Goal: Task Accomplishment & Management: Complete application form

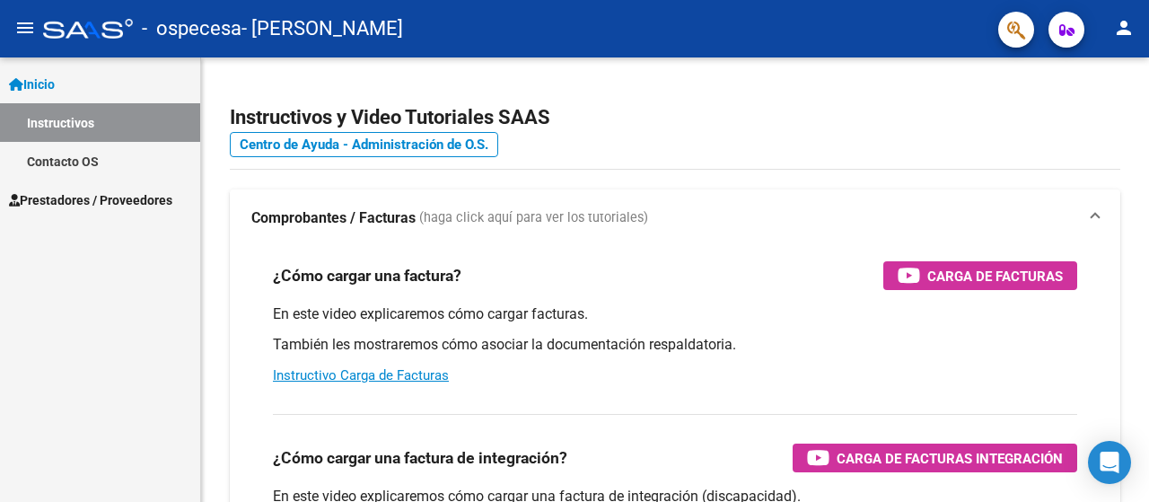
click at [90, 197] on span "Prestadores / Proveedores" at bounding box center [90, 200] width 163 height 20
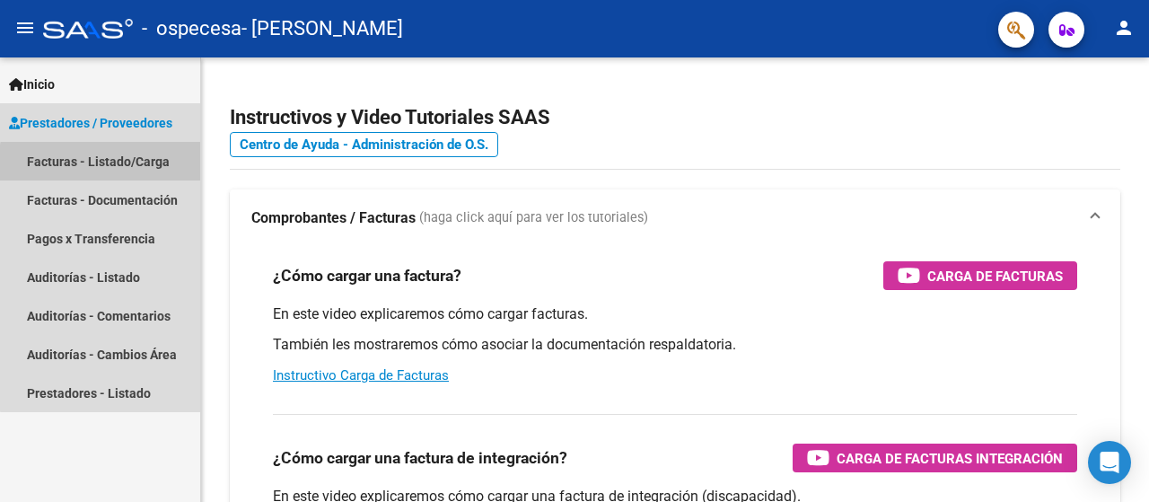
click at [140, 166] on link "Facturas - Listado/Carga" at bounding box center [100, 161] width 200 height 39
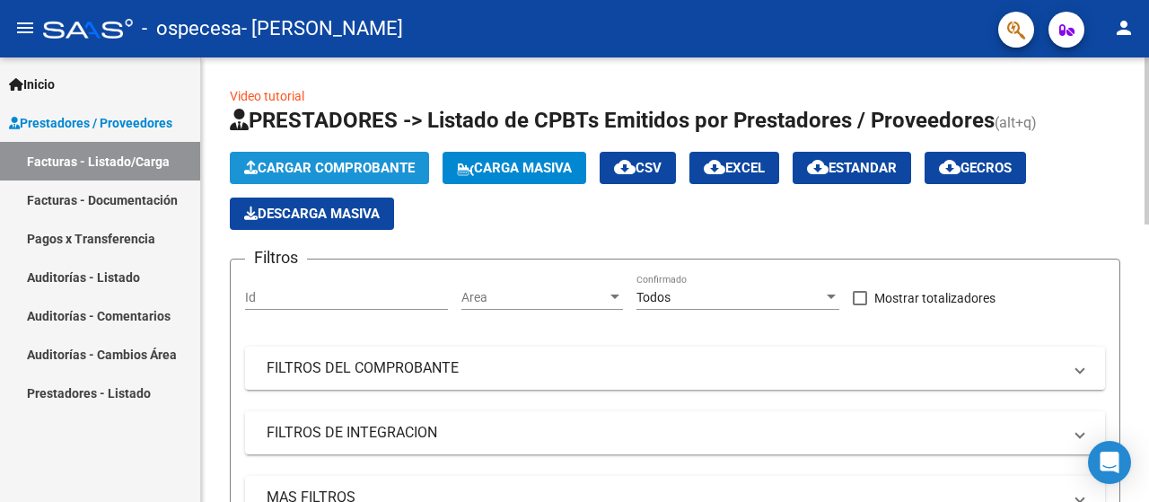
click at [404, 166] on span "Cargar Comprobante" at bounding box center [329, 168] width 171 height 16
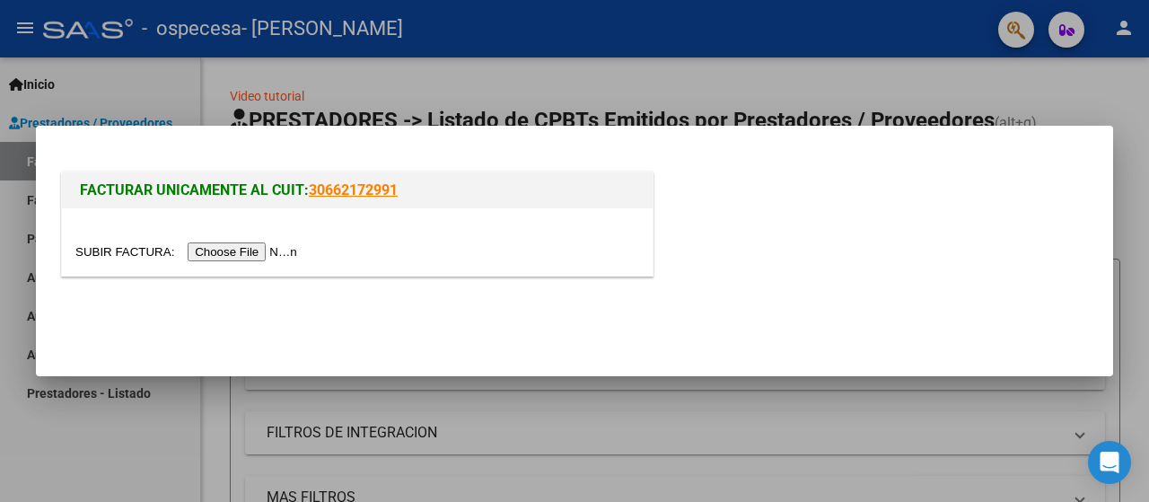
click at [274, 247] on input "file" at bounding box center [188, 251] width 227 height 19
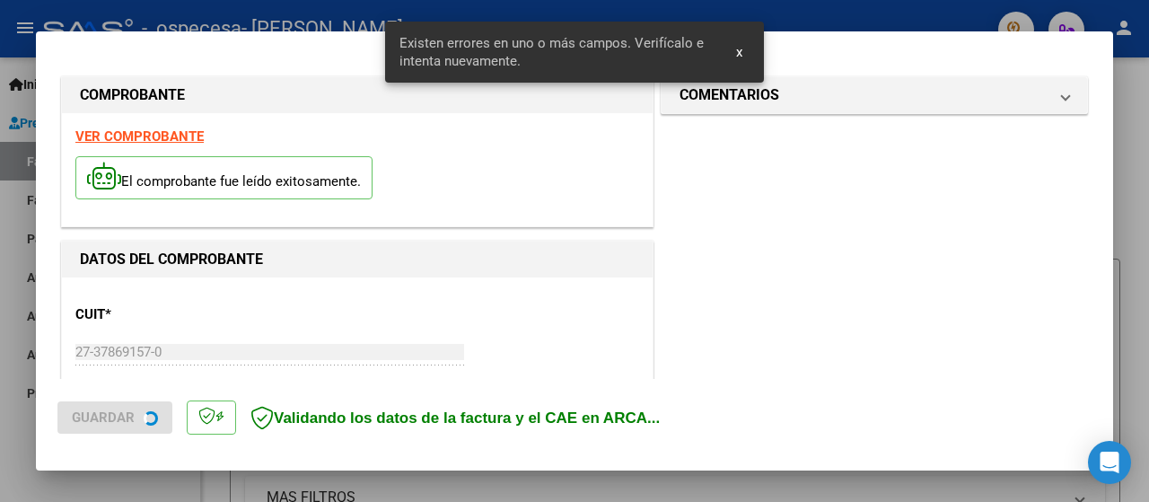
scroll to position [445, 0]
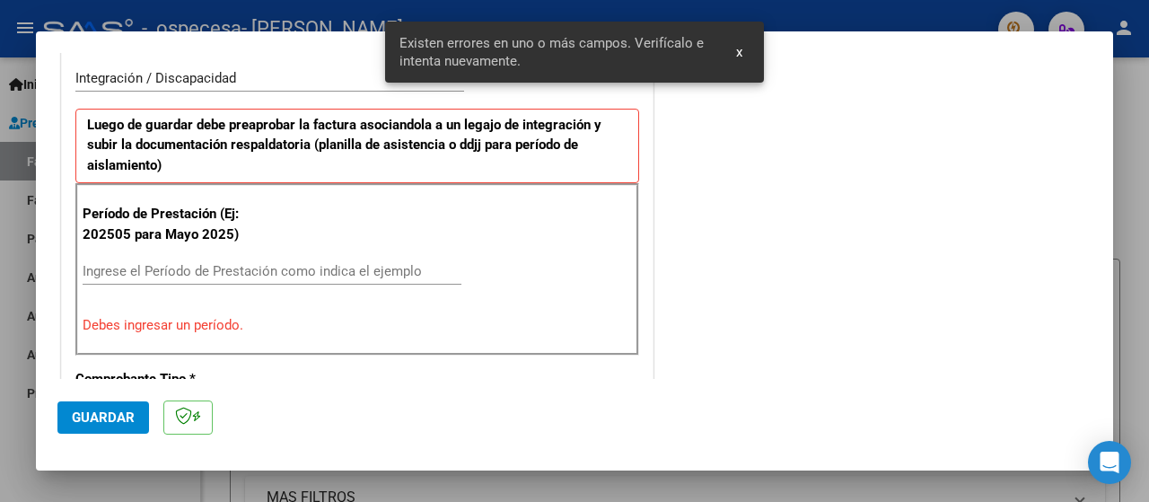
click at [318, 258] on div "Ingrese el Período de Prestación como indica el ejemplo" at bounding box center [272, 271] width 379 height 27
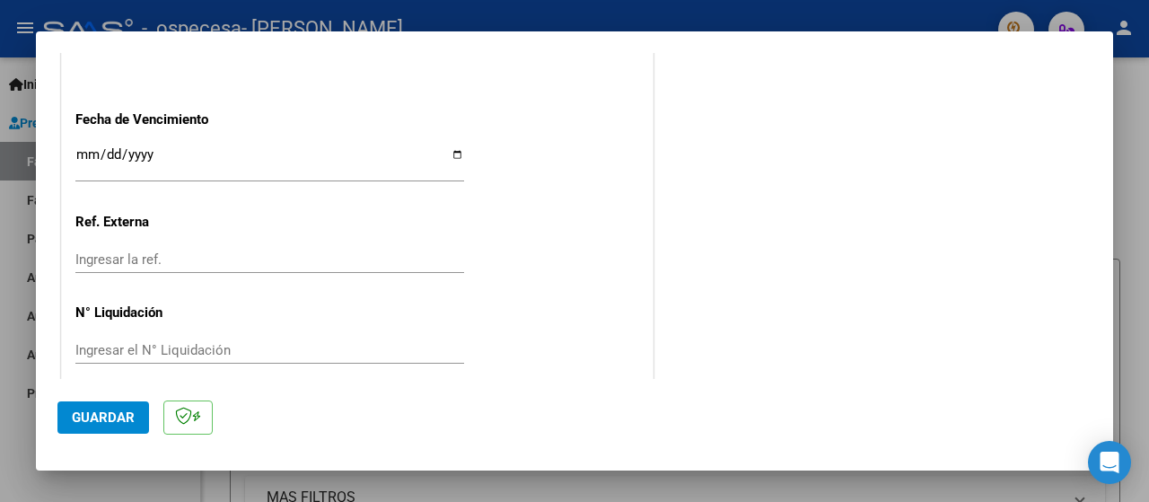
scroll to position [1290, 0]
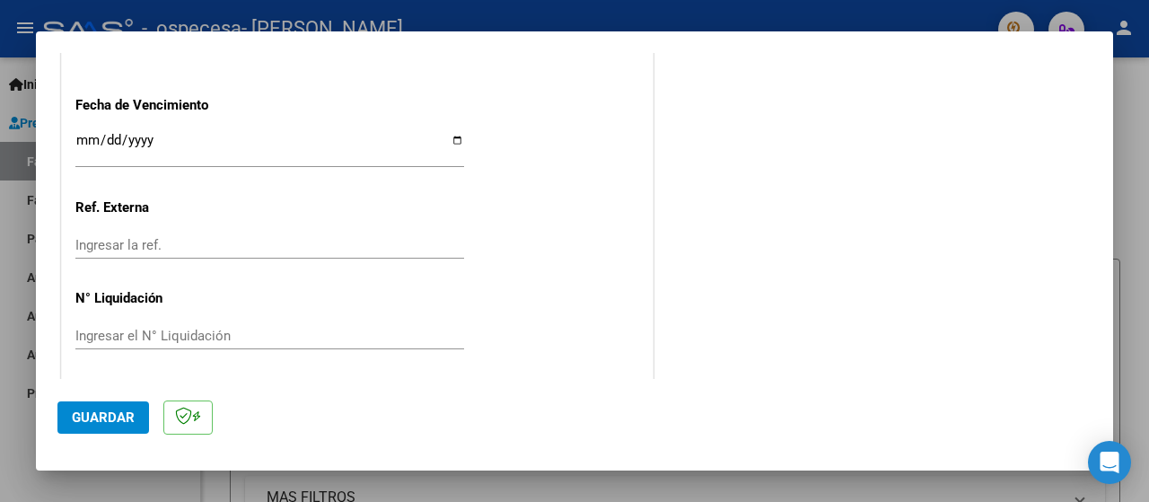
type input "202509"
click at [111, 419] on span "Guardar" at bounding box center [103, 417] width 63 height 16
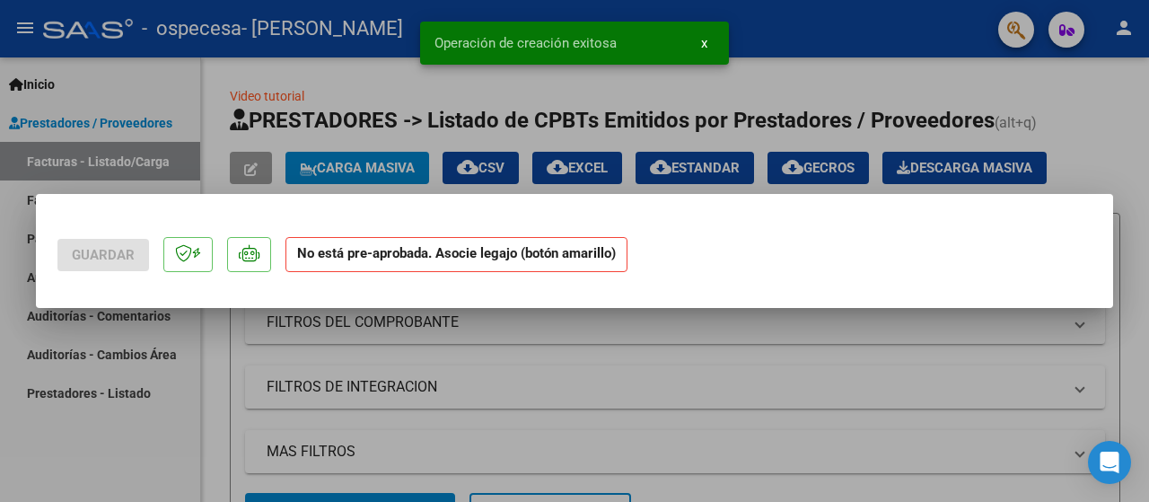
scroll to position [0, 0]
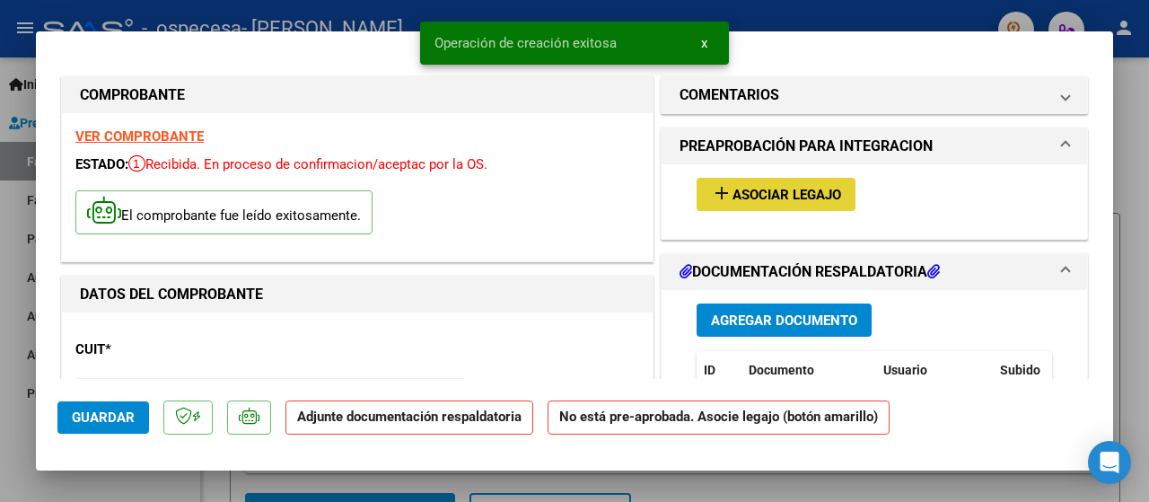
click at [808, 192] on span "Asociar Legajo" at bounding box center [787, 195] width 109 height 16
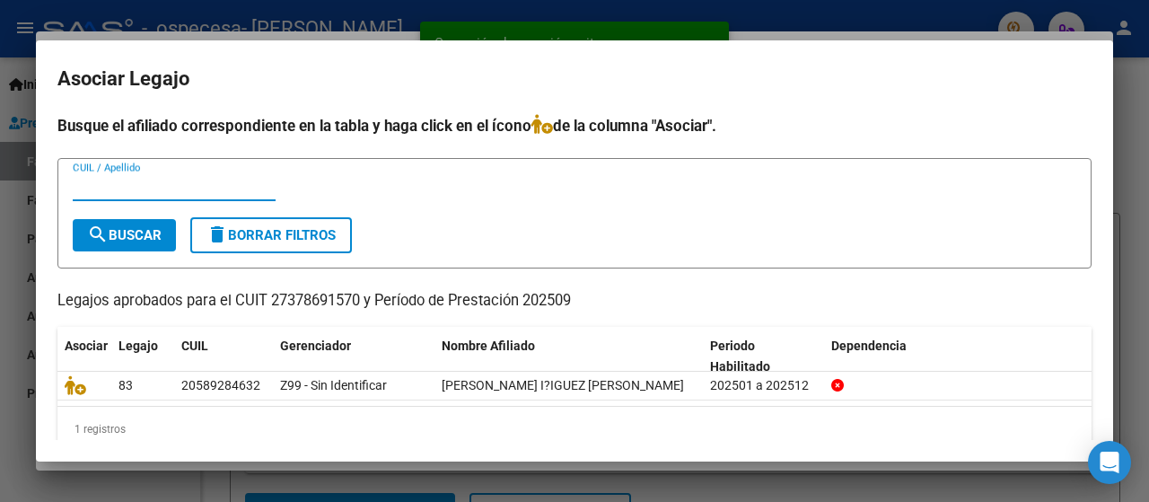
click at [140, 189] on input "CUIL / Apellido" at bounding box center [174, 187] width 203 height 16
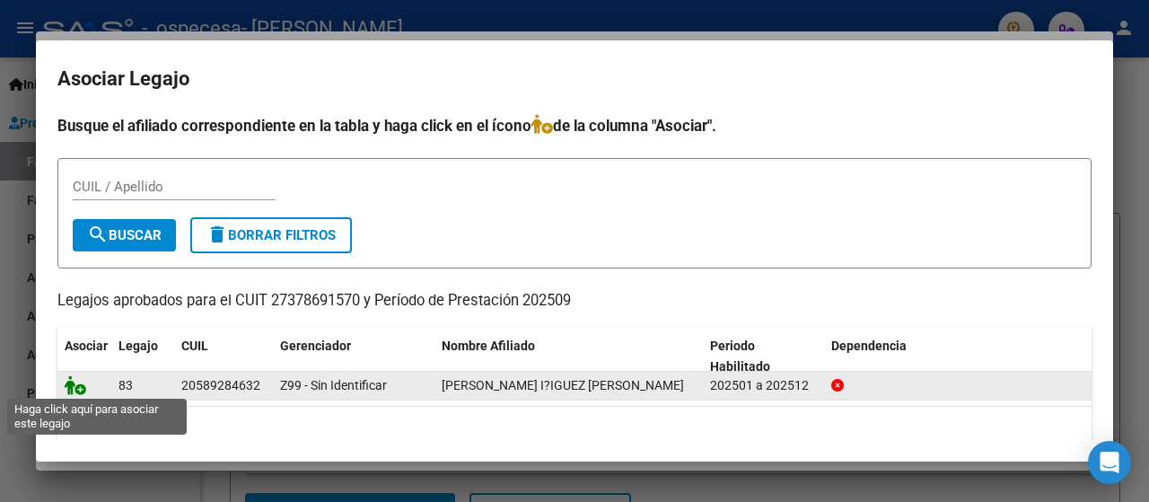
click at [68, 380] on icon at bounding box center [76, 385] width 22 height 20
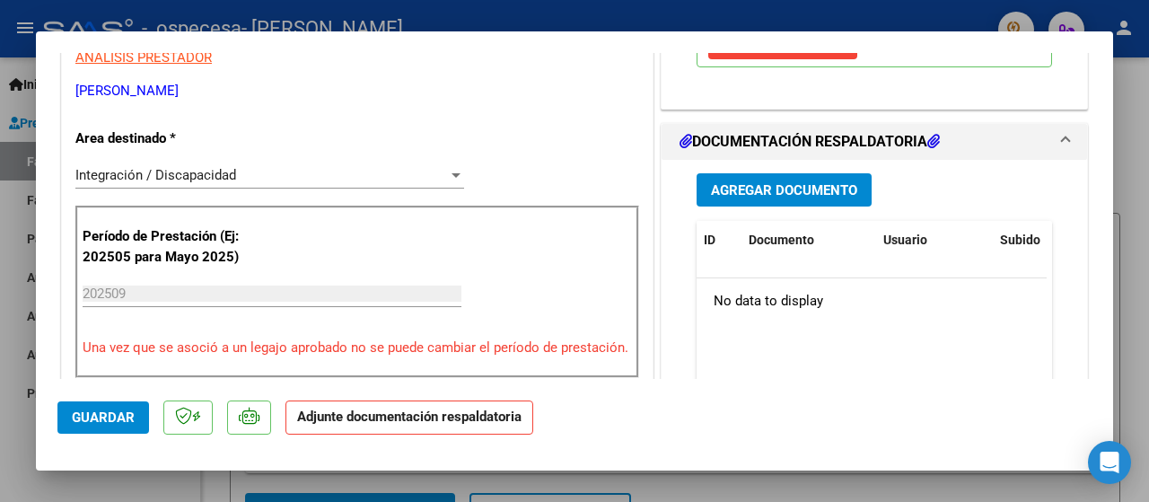
scroll to position [384, 0]
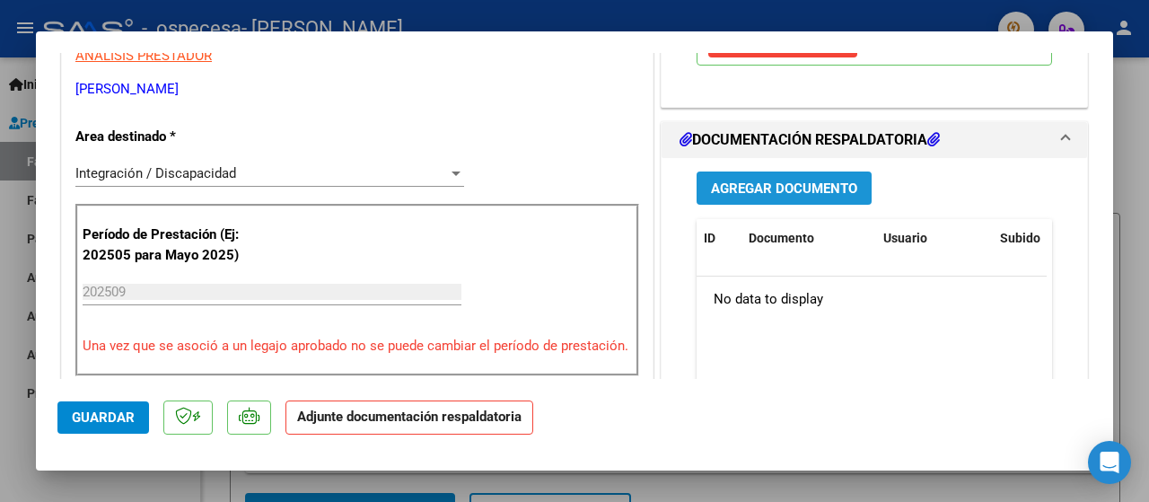
click at [726, 180] on span "Agregar Documento" at bounding box center [784, 188] width 146 height 16
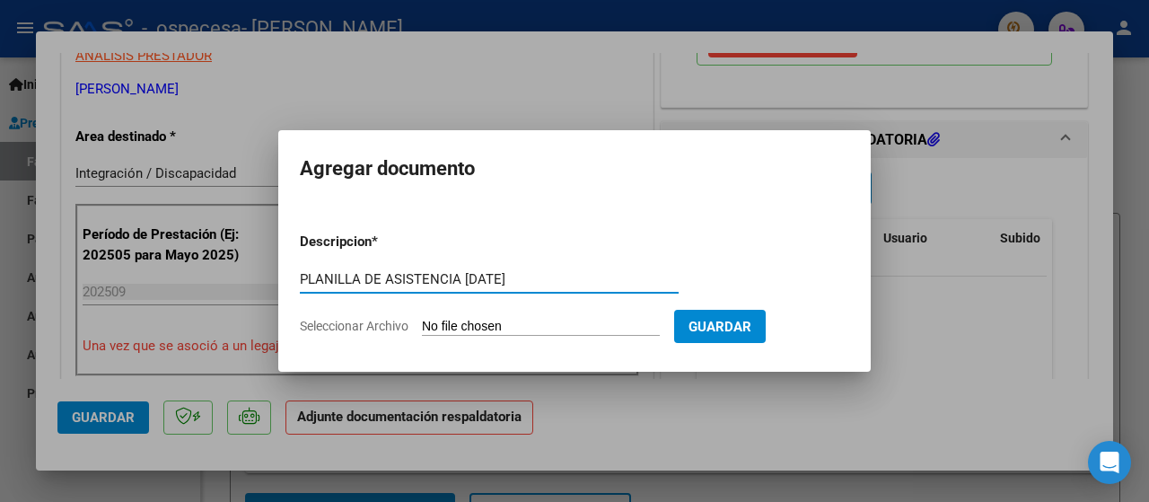
type input "PLANILLA DE ASISTENCIA [DATE]"
click at [456, 328] on input "Seleccionar Archivo" at bounding box center [541, 327] width 238 height 17
type input "C:\fakepath\asistencia [DATE] [PERSON_NAME].pdf"
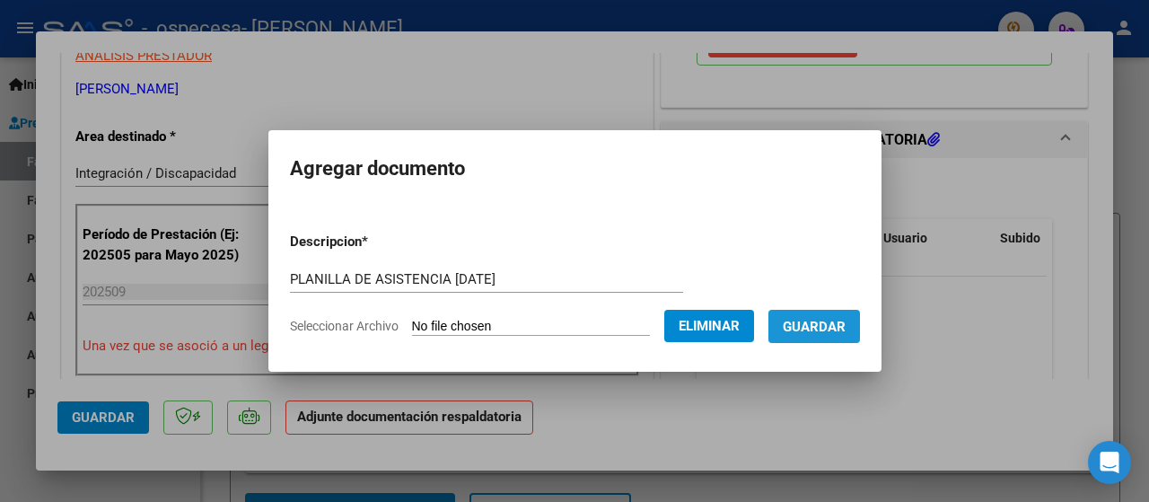
click at [839, 320] on span "Guardar" at bounding box center [814, 327] width 63 height 16
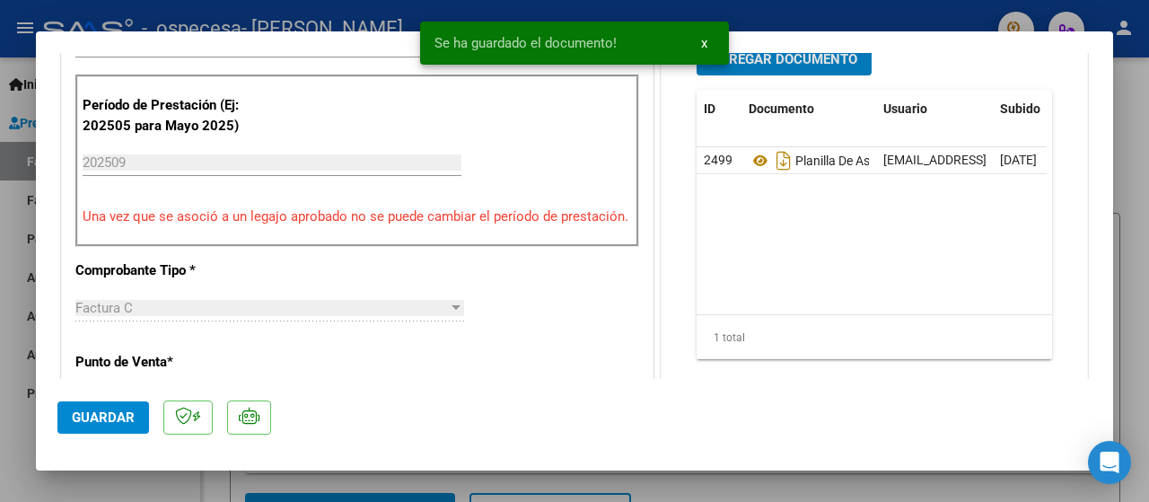
scroll to position [515, 0]
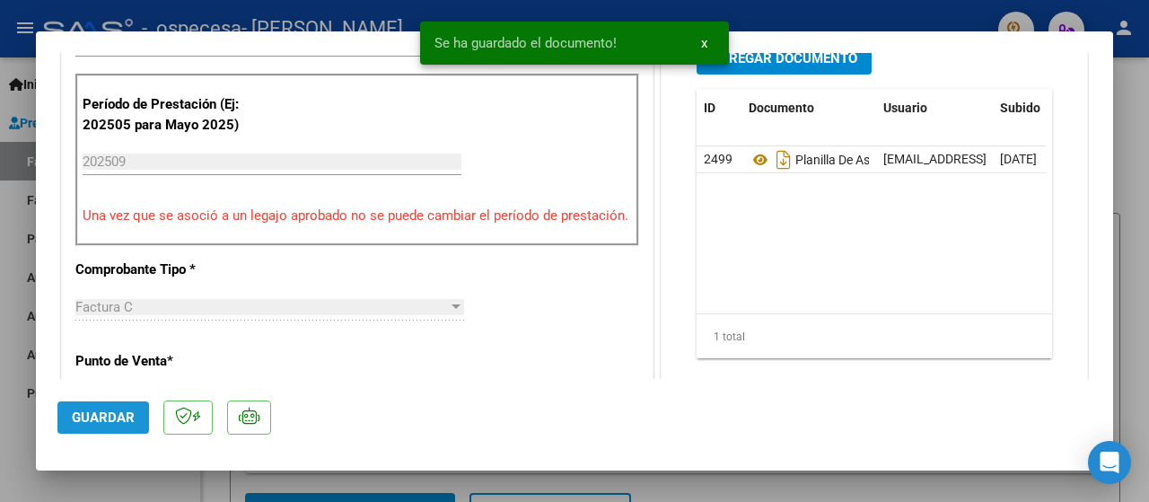
click at [138, 419] on button "Guardar" at bounding box center [103, 417] width 92 height 32
click at [1149, 146] on div at bounding box center [574, 251] width 1149 height 502
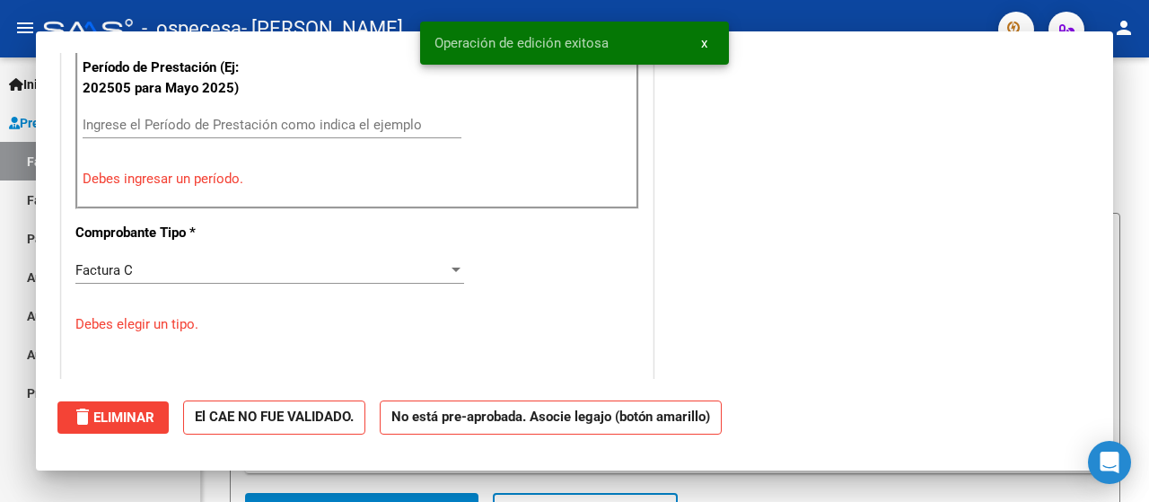
scroll to position [0, 0]
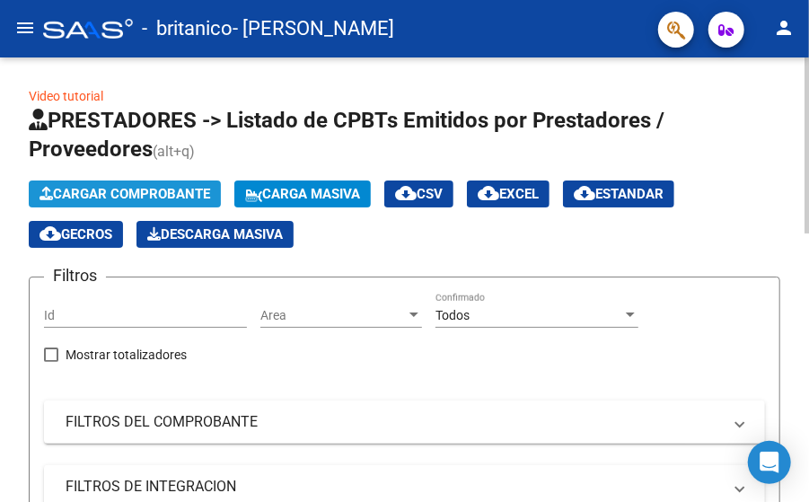
click at [201, 186] on span "Cargar Comprobante" at bounding box center [125, 194] width 171 height 16
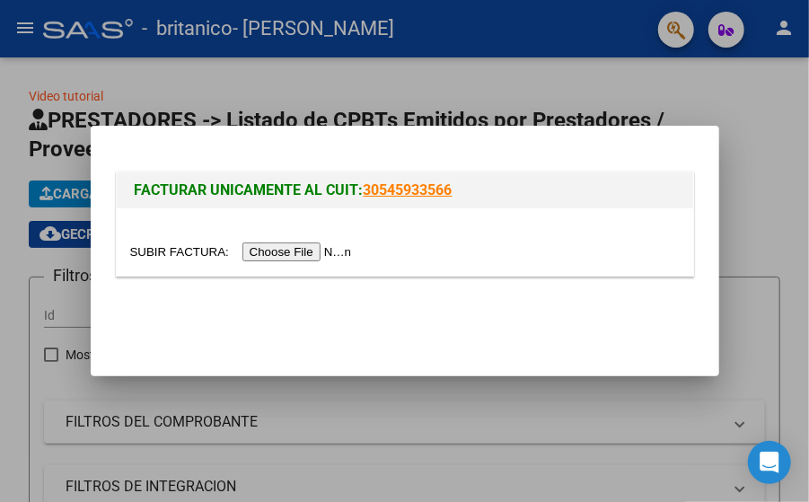
click at [277, 258] on input "file" at bounding box center [243, 251] width 227 height 19
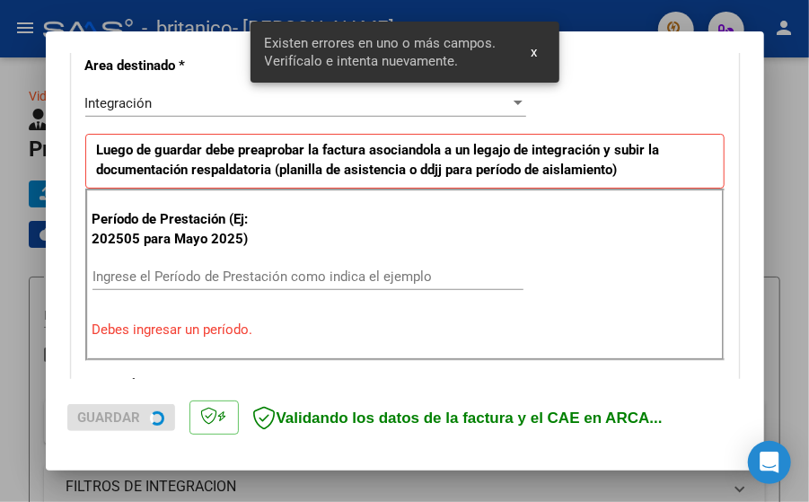
scroll to position [426, 0]
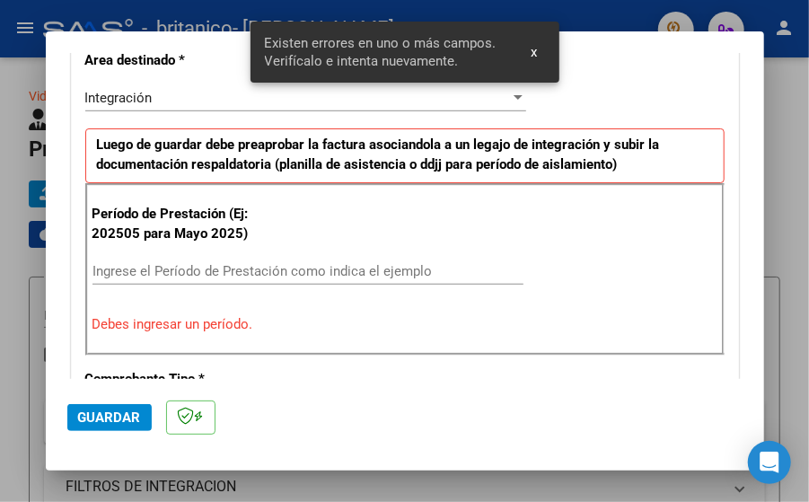
click at [286, 270] on input "Ingrese el Período de Prestación como indica el ejemplo" at bounding box center [307, 271] width 431 height 16
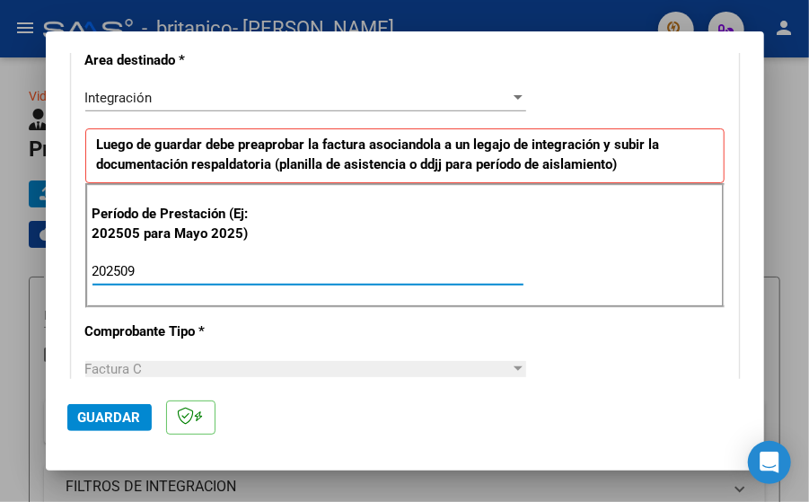
type input "202509"
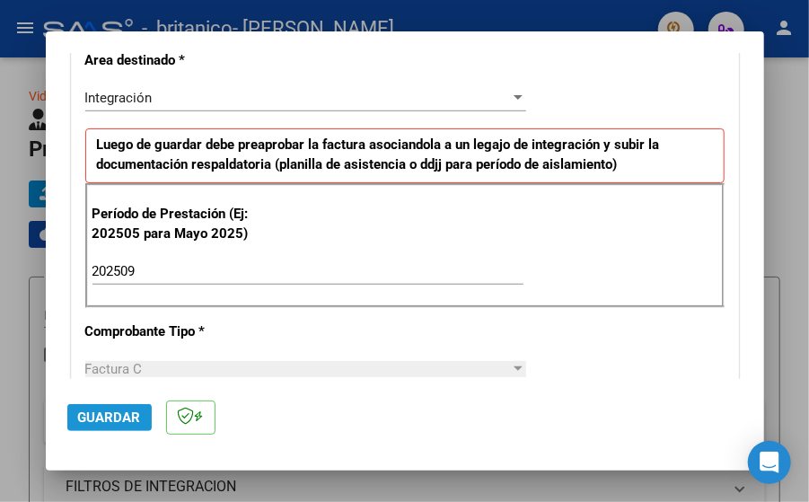
click at [124, 414] on span "Guardar" at bounding box center [109, 417] width 63 height 16
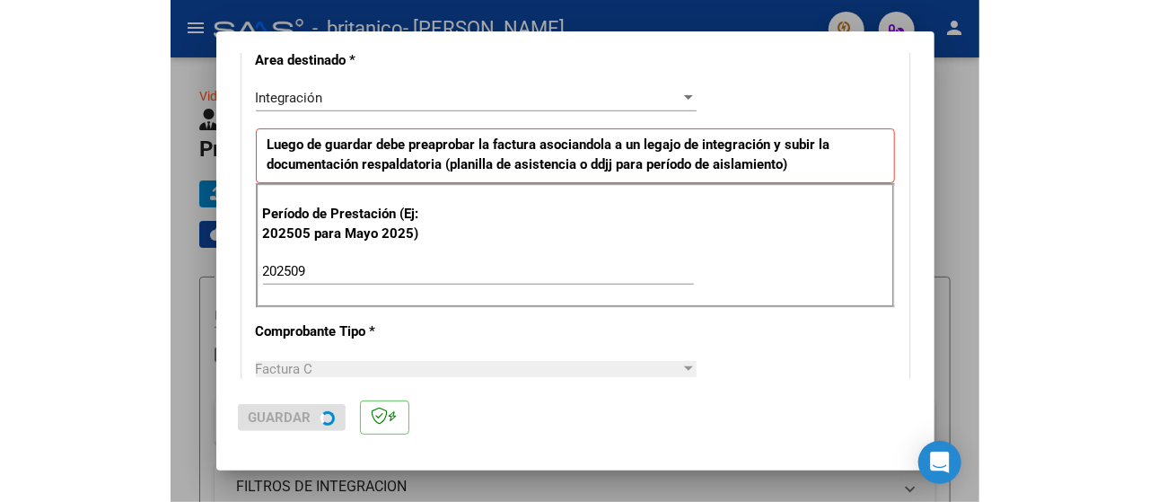
scroll to position [0, 0]
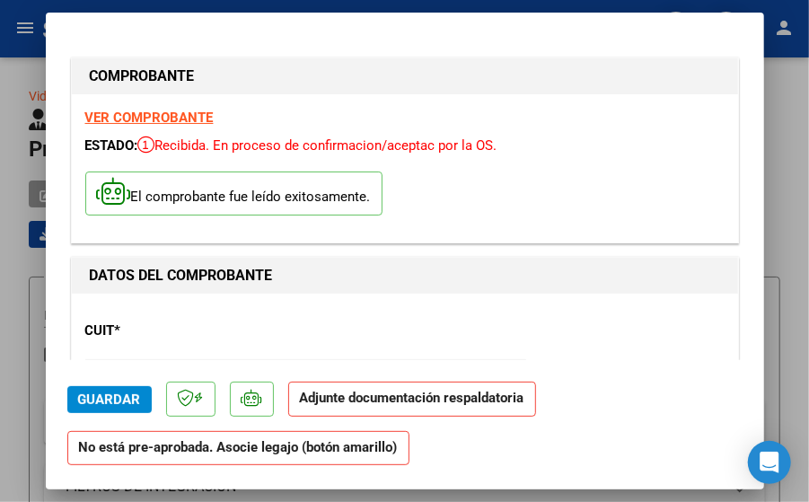
click at [310, 448] on strong "No está pre-aprobada. Asocie legajo (botón amarillo)" at bounding box center [238, 448] width 342 height 35
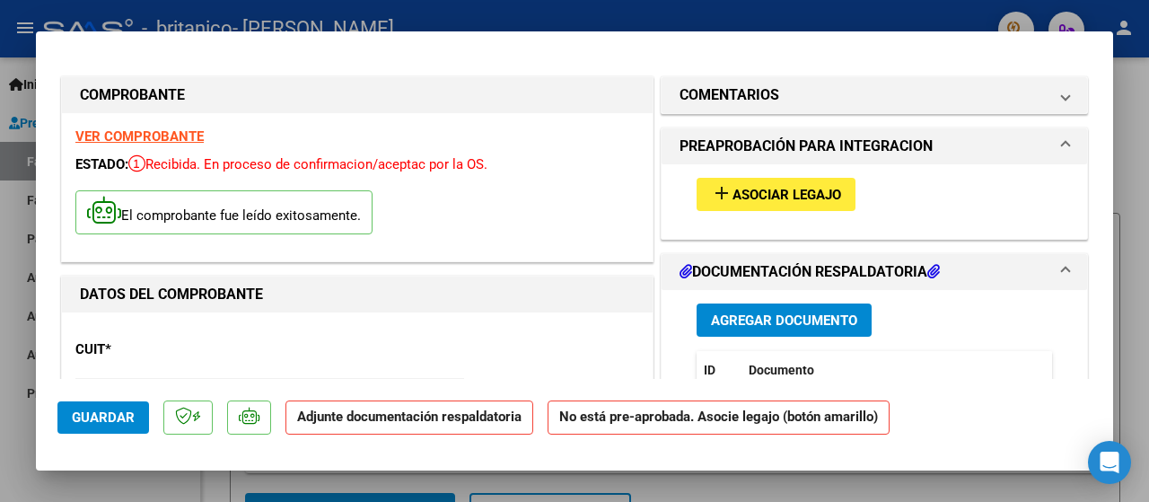
click at [808, 189] on span "Asociar Legajo" at bounding box center [787, 195] width 109 height 16
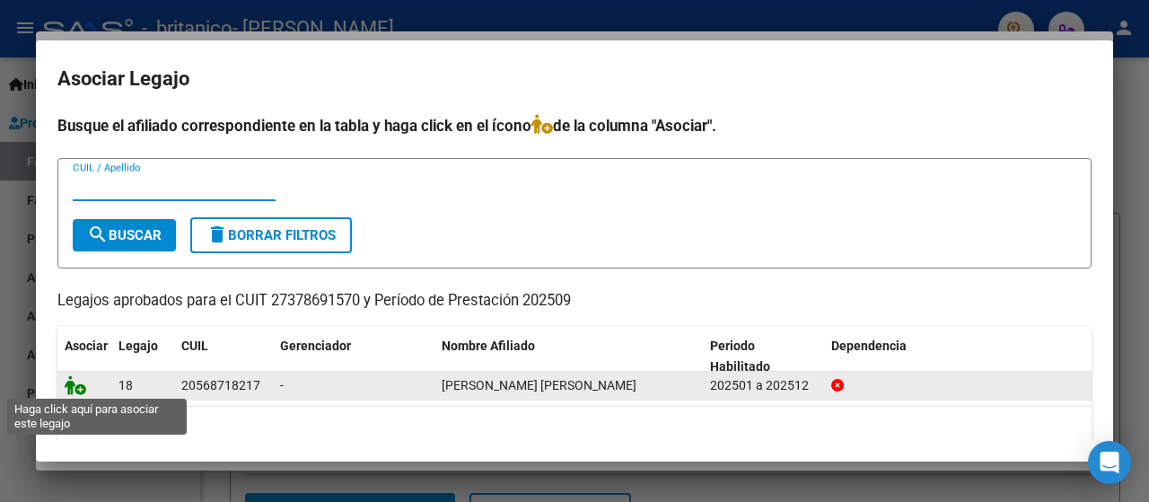
click at [75, 386] on icon at bounding box center [76, 385] width 22 height 20
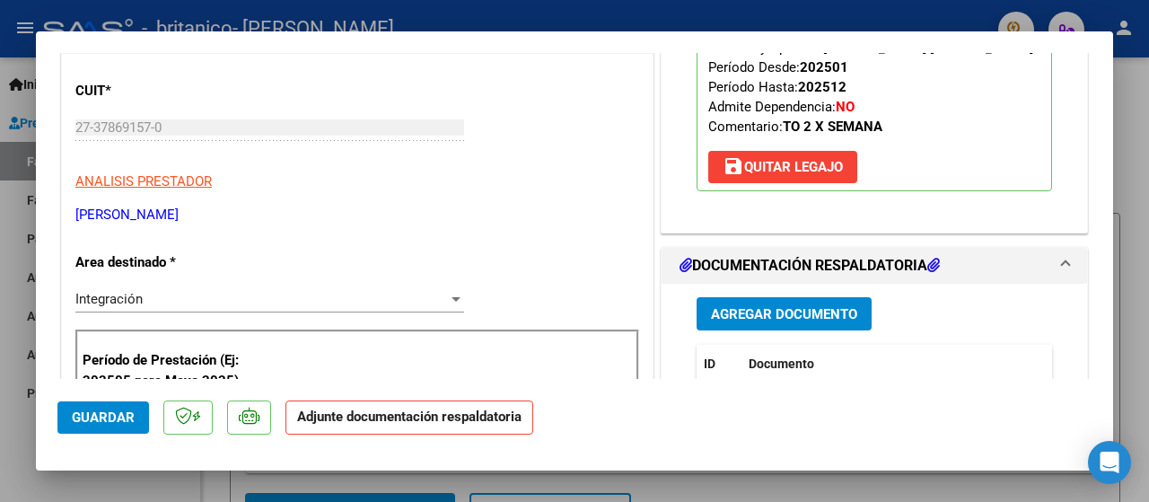
scroll to position [258, 0]
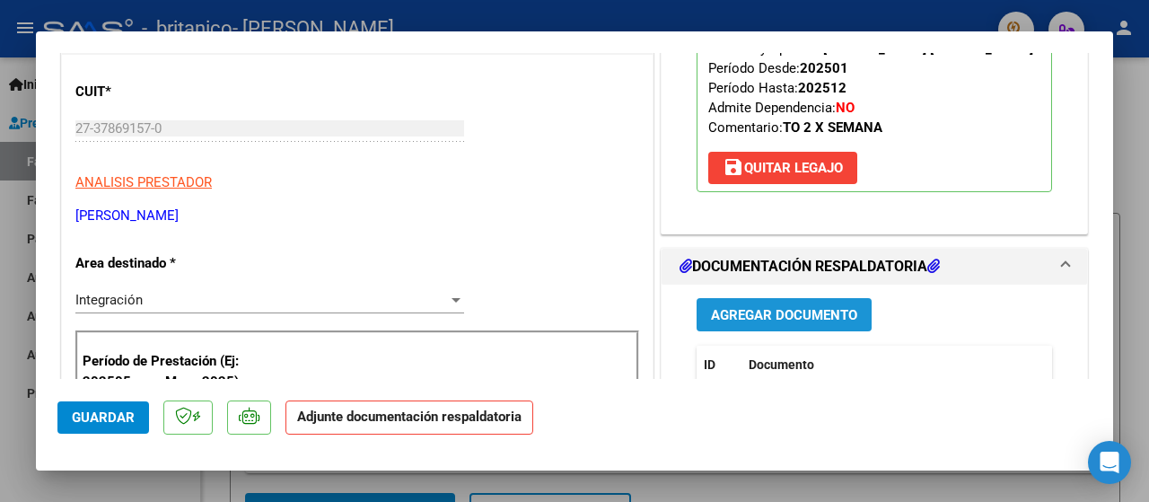
click at [744, 323] on span "Agregar Documento" at bounding box center [784, 315] width 146 height 16
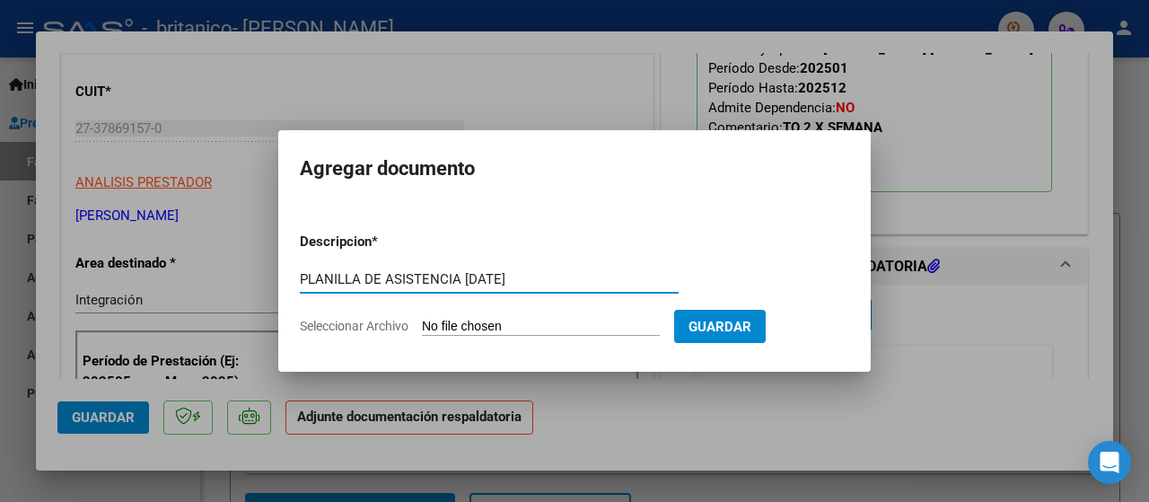
type input "PLANILLA DE ASISTENCIA [DATE]"
click at [454, 328] on input "Seleccionar Archivo" at bounding box center [541, 327] width 238 height 17
type input "C:\fakepath\asistencia 25 septiembre Bianchini .pdf"
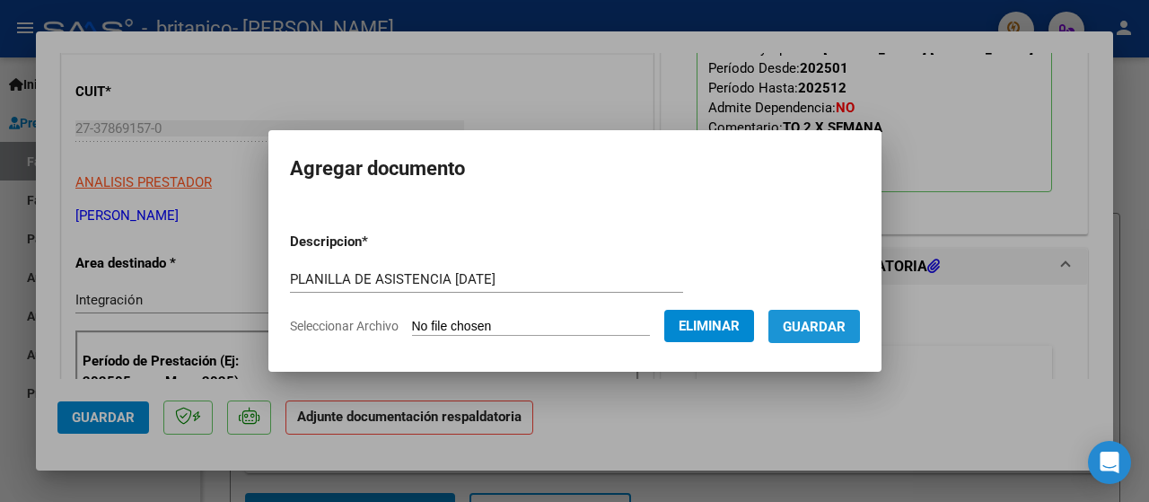
click at [808, 321] on span "Guardar" at bounding box center [814, 327] width 63 height 16
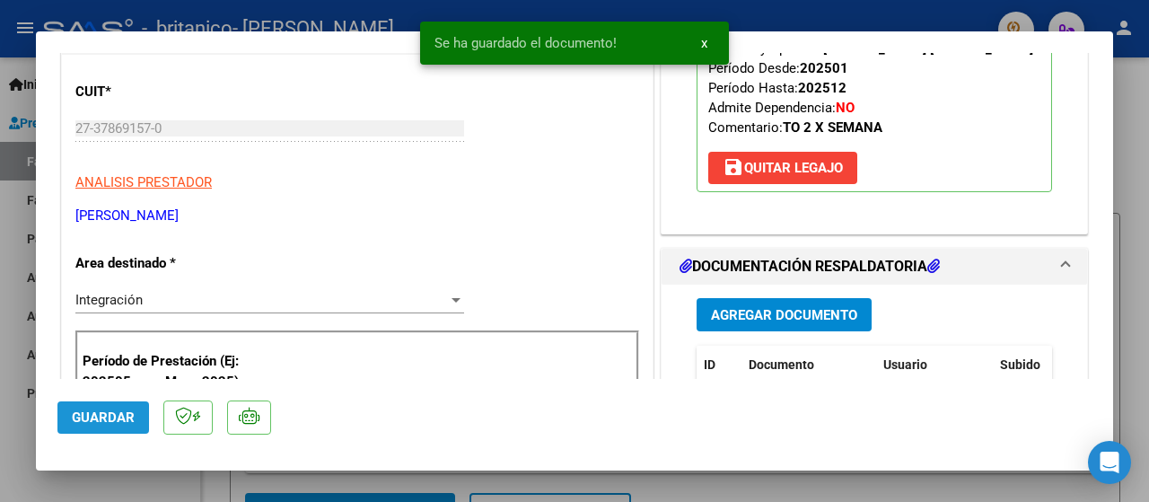
click at [92, 414] on span "Guardar" at bounding box center [103, 417] width 63 height 16
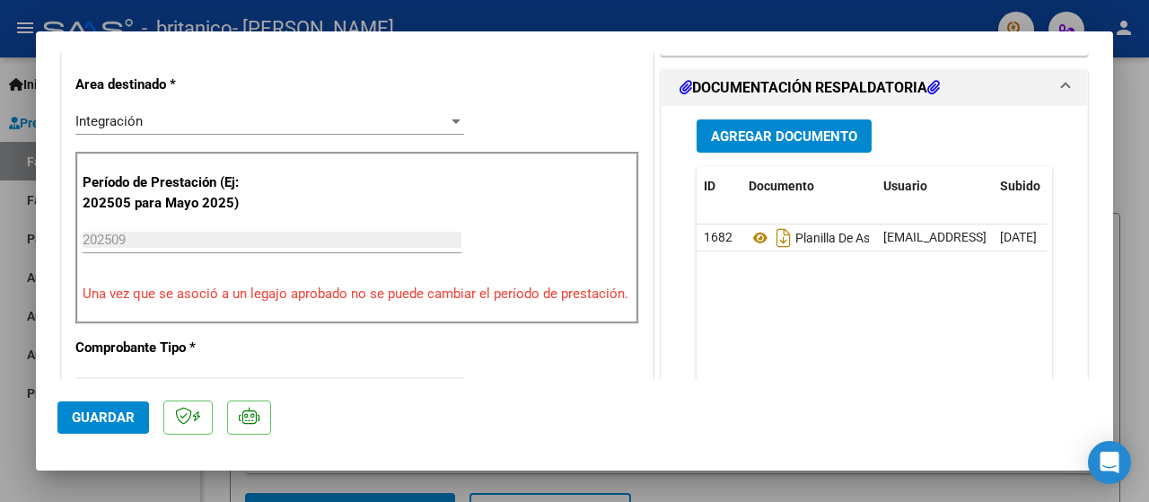
scroll to position [432, 0]
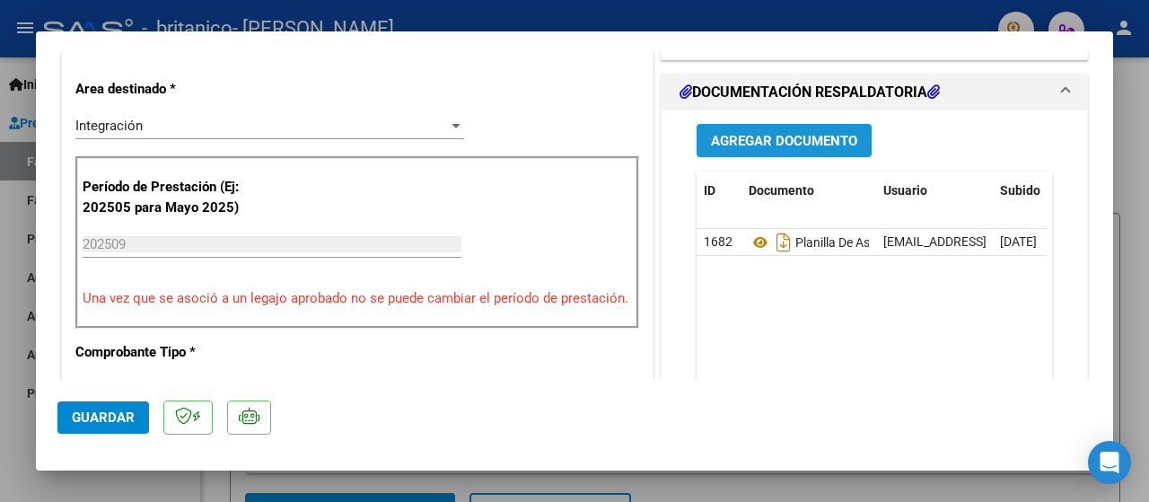
click at [808, 149] on span "Agregar Documento" at bounding box center [784, 141] width 146 height 16
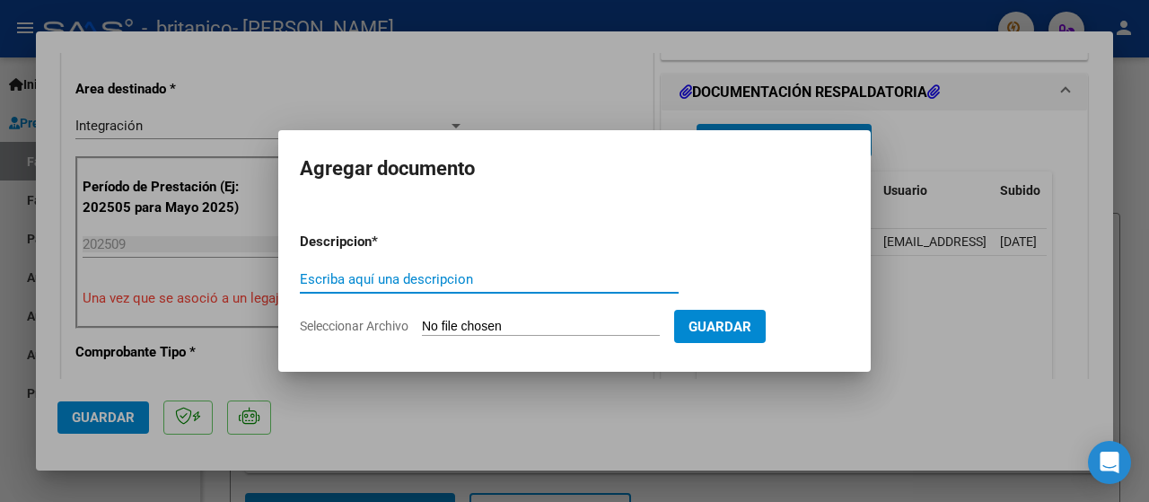
click at [734, 333] on span "Guardar" at bounding box center [720, 327] width 63 height 16
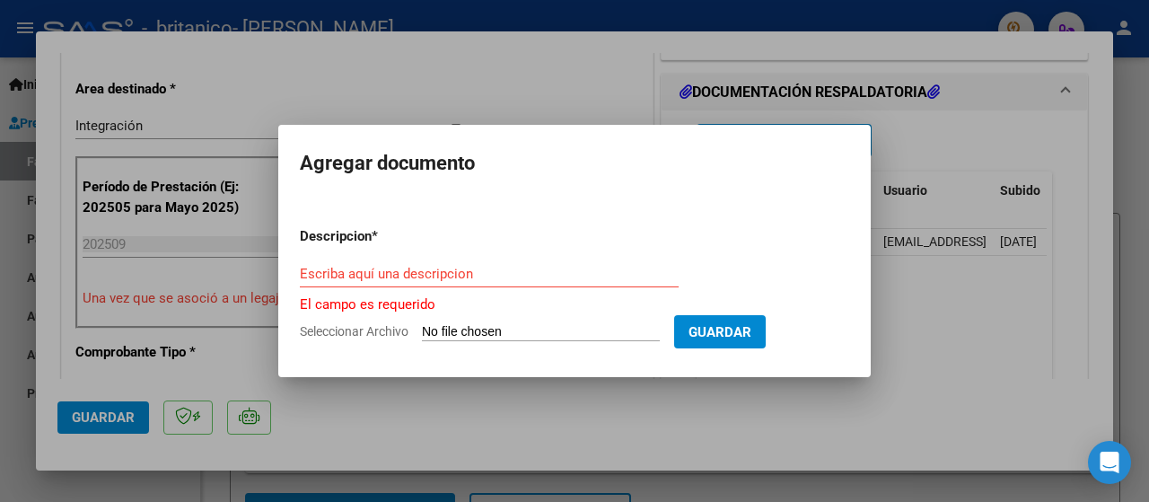
click at [735, 333] on span "Guardar" at bounding box center [720, 332] width 63 height 16
drag, startPoint x: 785, startPoint y: 312, endPoint x: 945, endPoint y: 275, distance: 164.0
click at [808, 275] on div at bounding box center [574, 251] width 1149 height 502
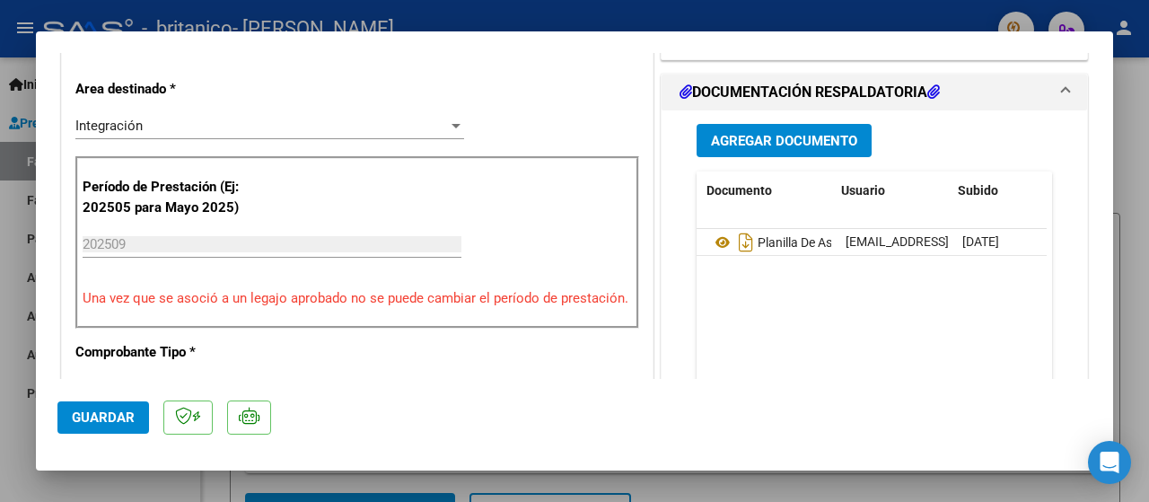
scroll to position [0, 42]
click at [808, 18] on div at bounding box center [574, 251] width 1149 height 502
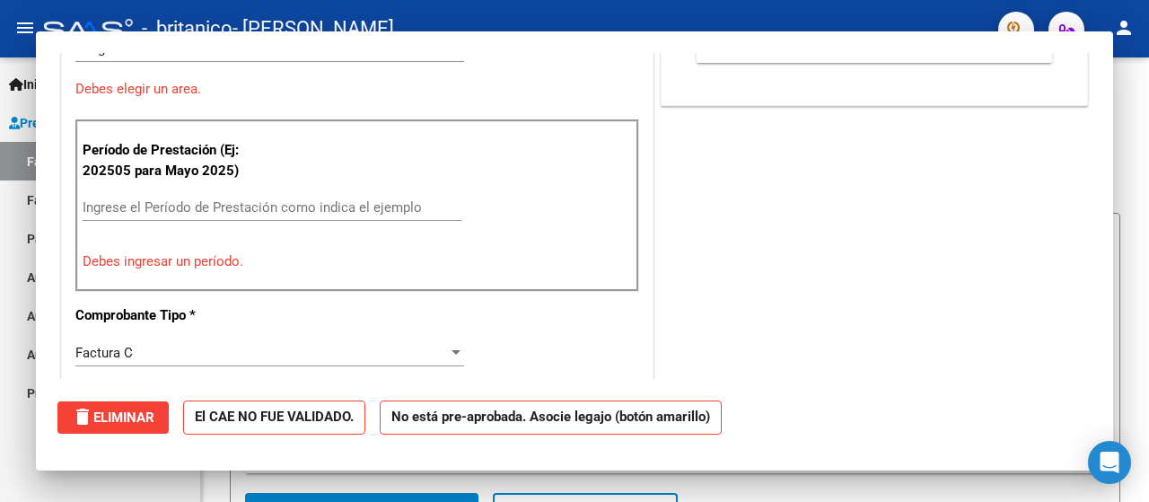
scroll to position [0, 0]
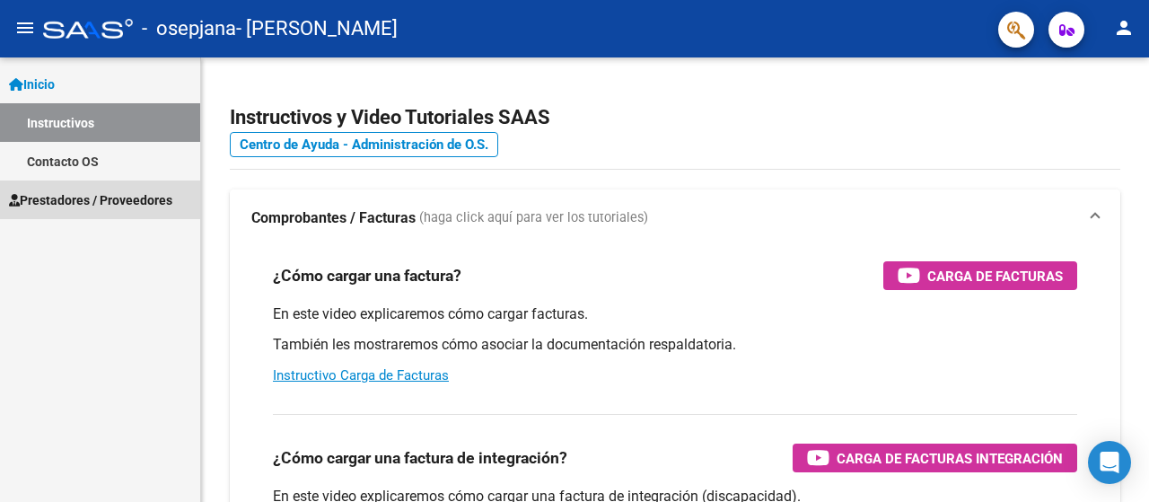
click at [63, 200] on span "Prestadores / Proveedores" at bounding box center [90, 200] width 163 height 20
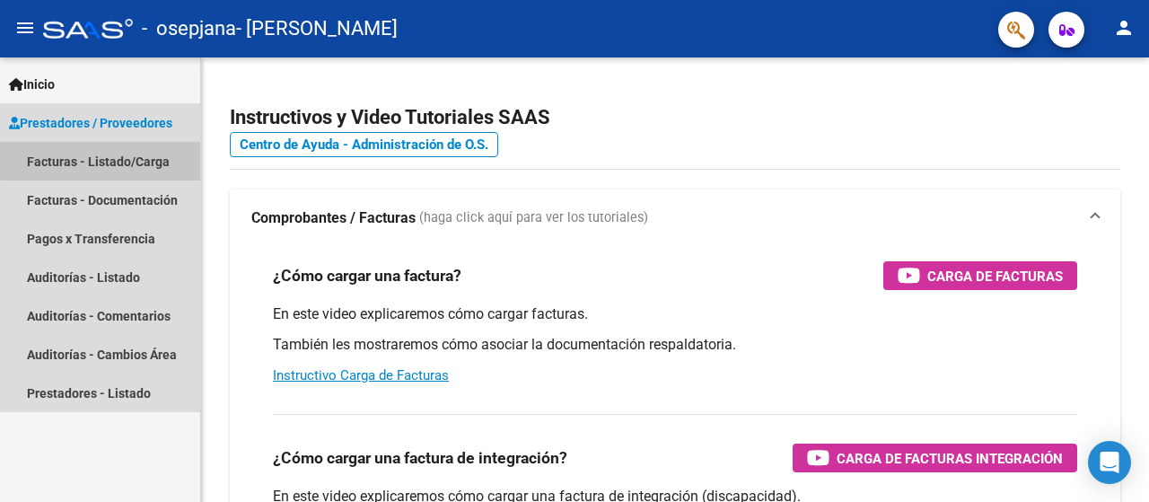
click at [123, 145] on link "Facturas - Listado/Carga" at bounding box center [100, 161] width 200 height 39
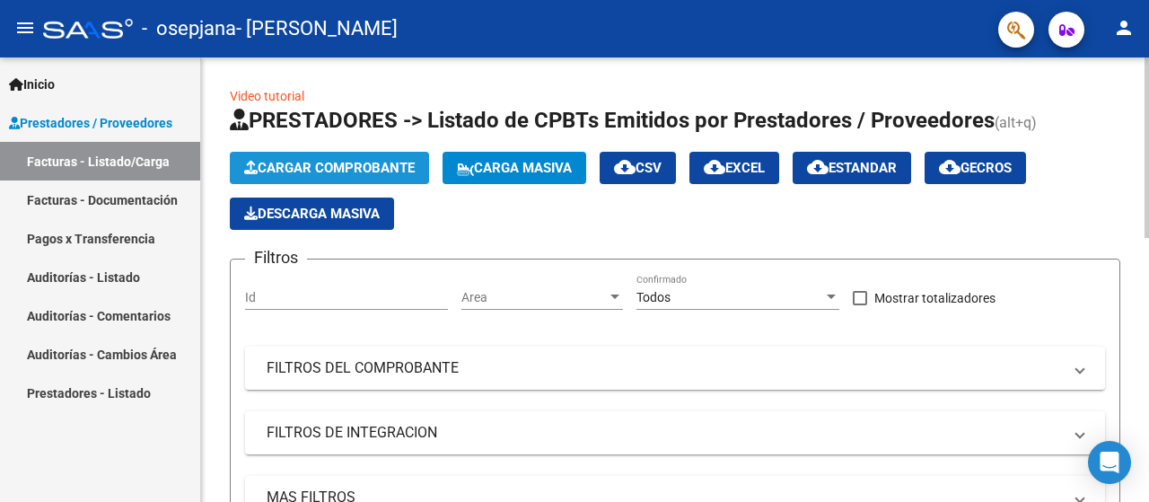
click at [283, 164] on span "Cargar Comprobante" at bounding box center [329, 168] width 171 height 16
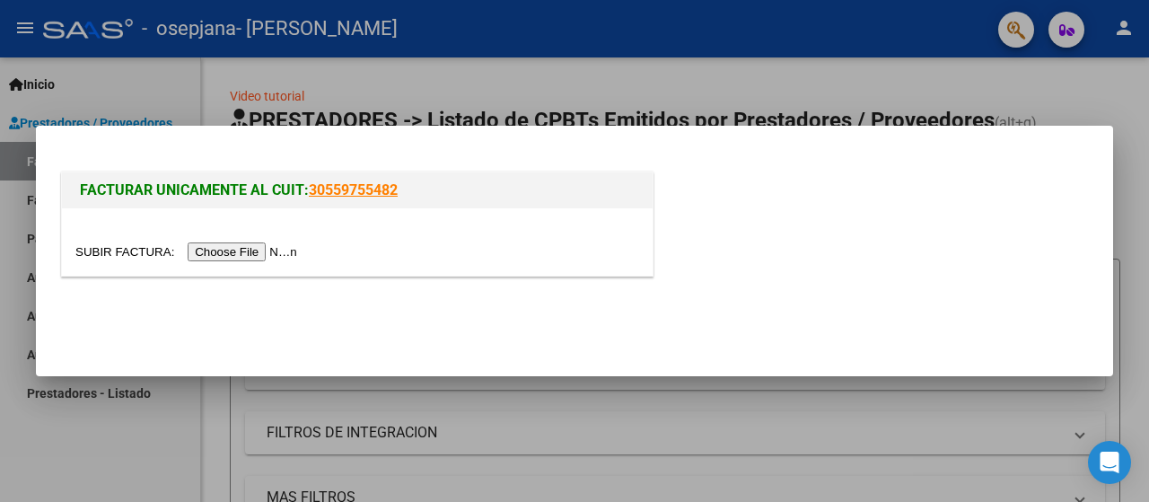
click at [235, 245] on input "file" at bounding box center [188, 251] width 227 height 19
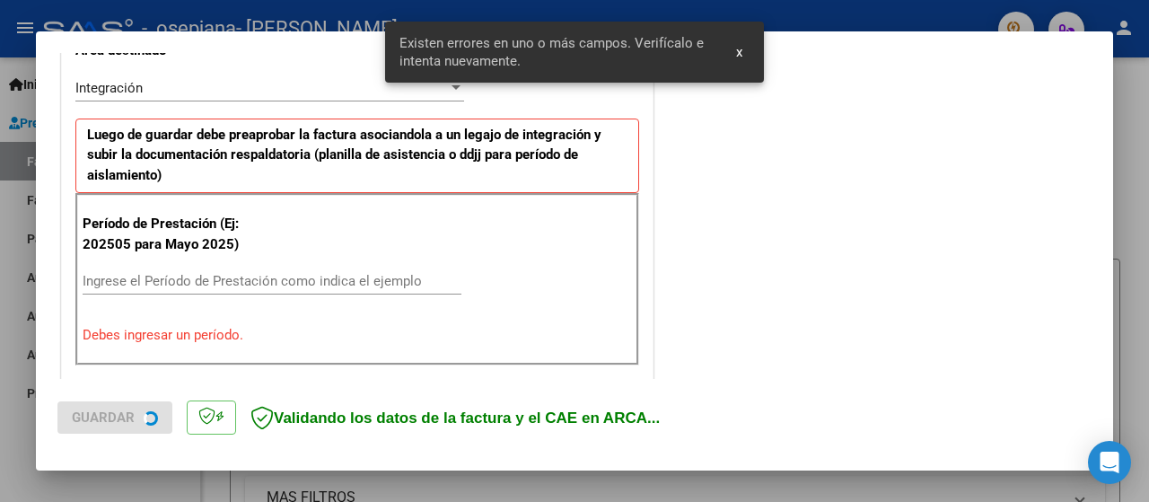
scroll to position [445, 0]
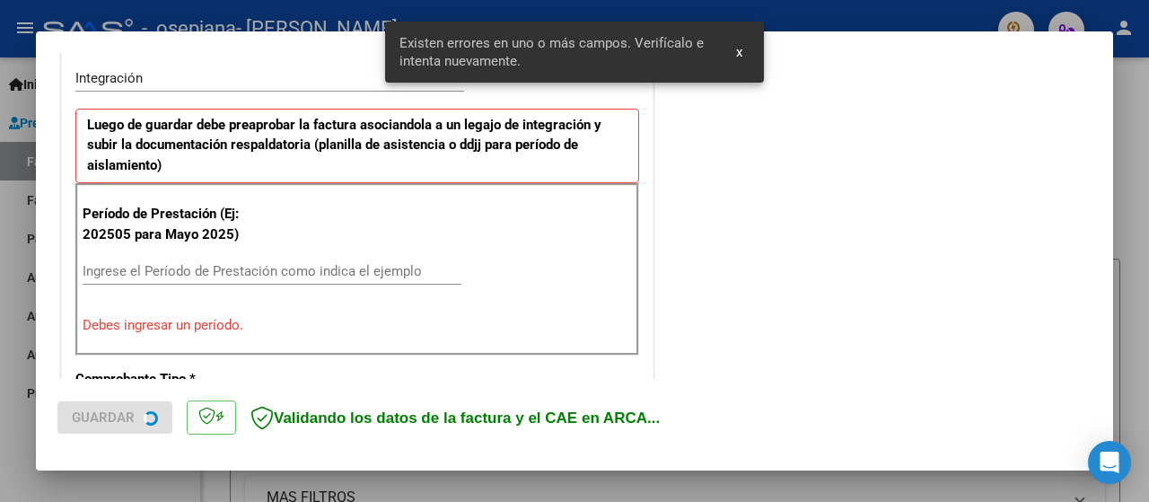
click at [453, 300] on div "Período de Prestación (Ej: 202505 para Mayo 2025) Ingrese el Período de Prestac…" at bounding box center [357, 269] width 564 height 172
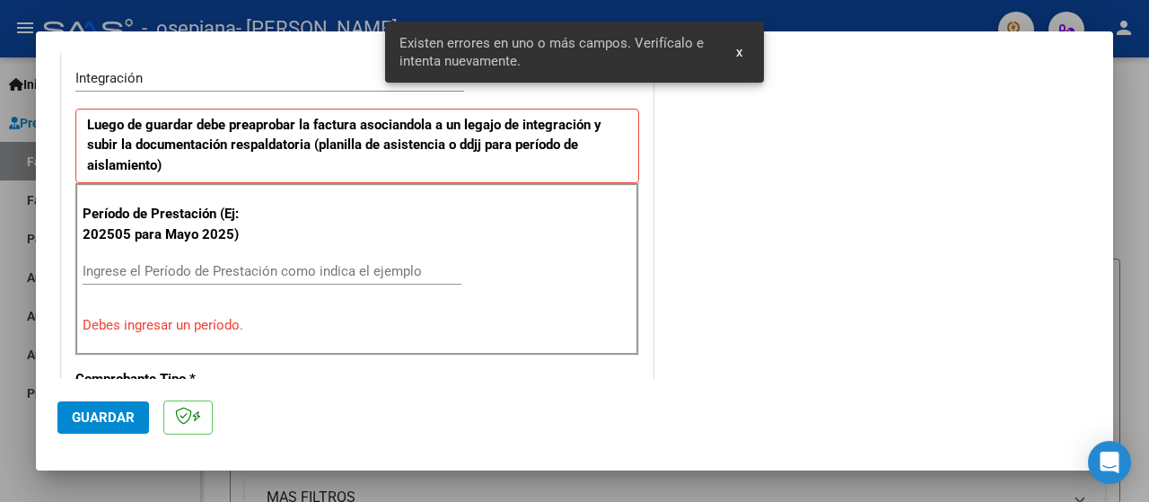
click at [340, 272] on input "Ingrese el Período de Prestación como indica el ejemplo" at bounding box center [272, 271] width 379 height 16
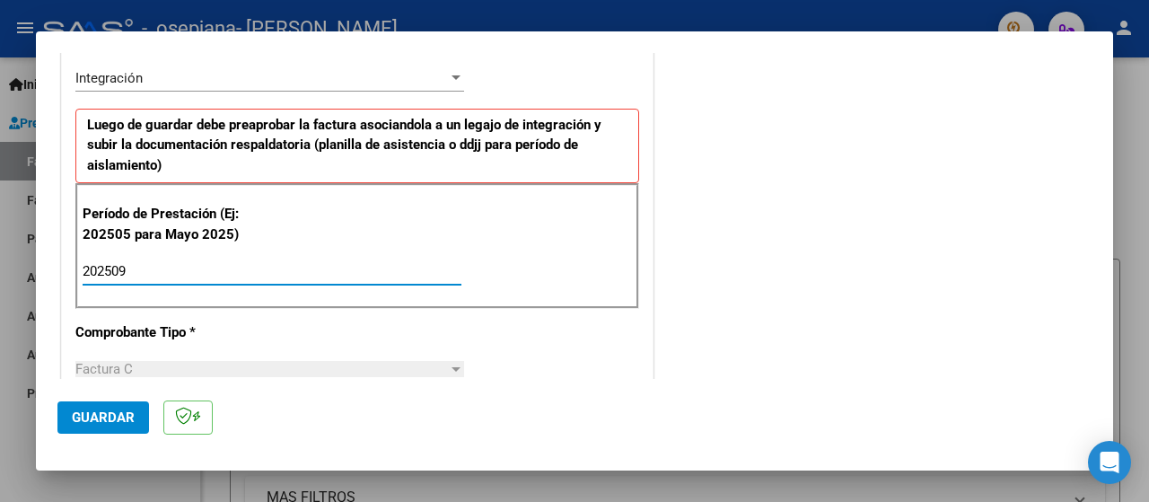
type input "202509"
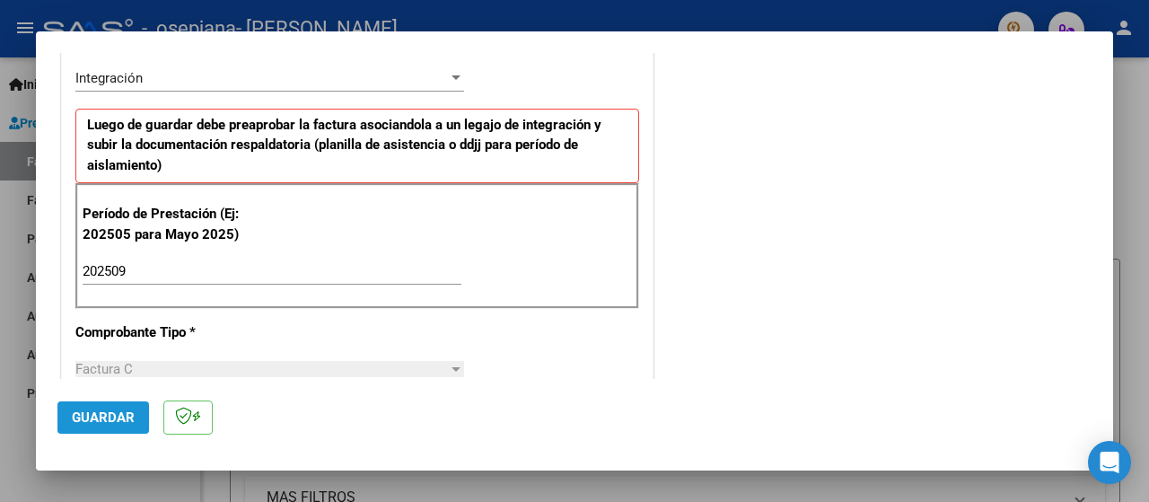
click at [113, 421] on span "Guardar" at bounding box center [103, 417] width 63 height 16
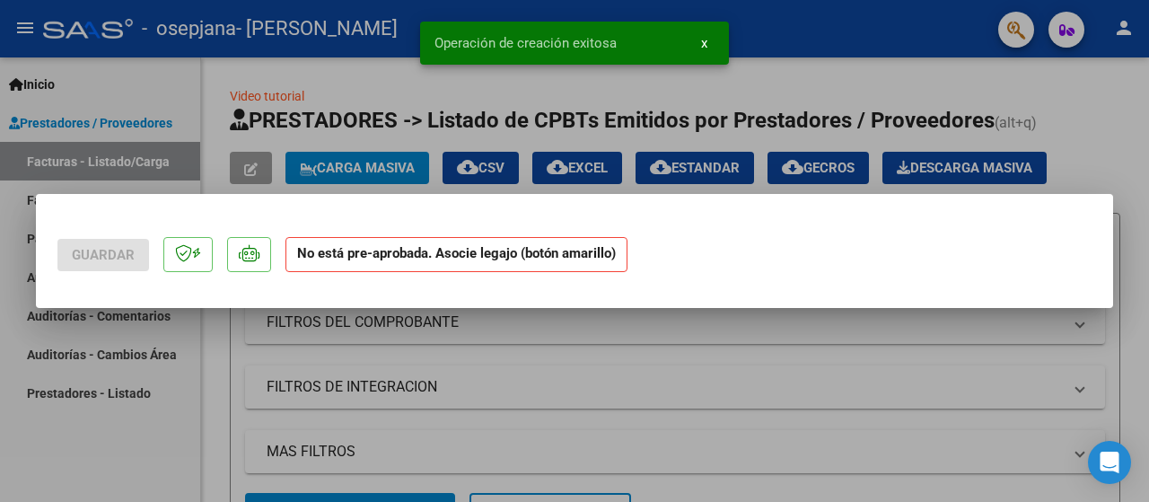
scroll to position [0, 0]
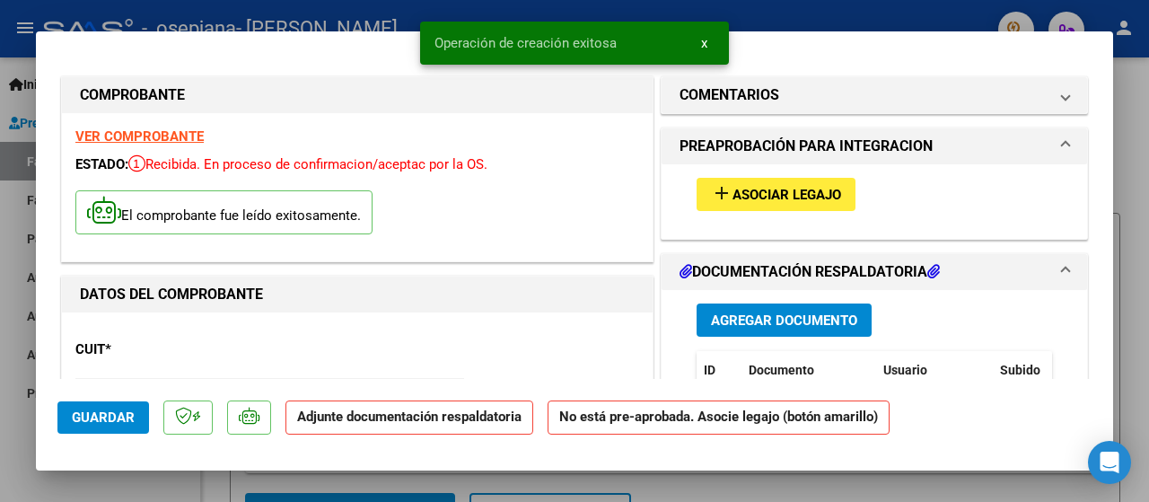
click at [778, 184] on button "add Asociar Legajo" at bounding box center [776, 194] width 159 height 33
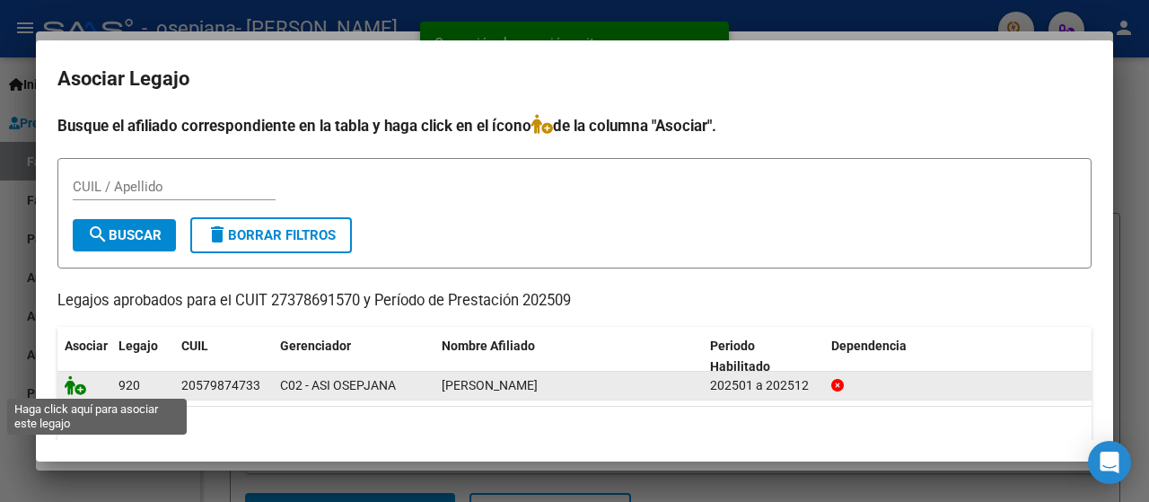
click at [74, 387] on icon at bounding box center [76, 385] width 22 height 20
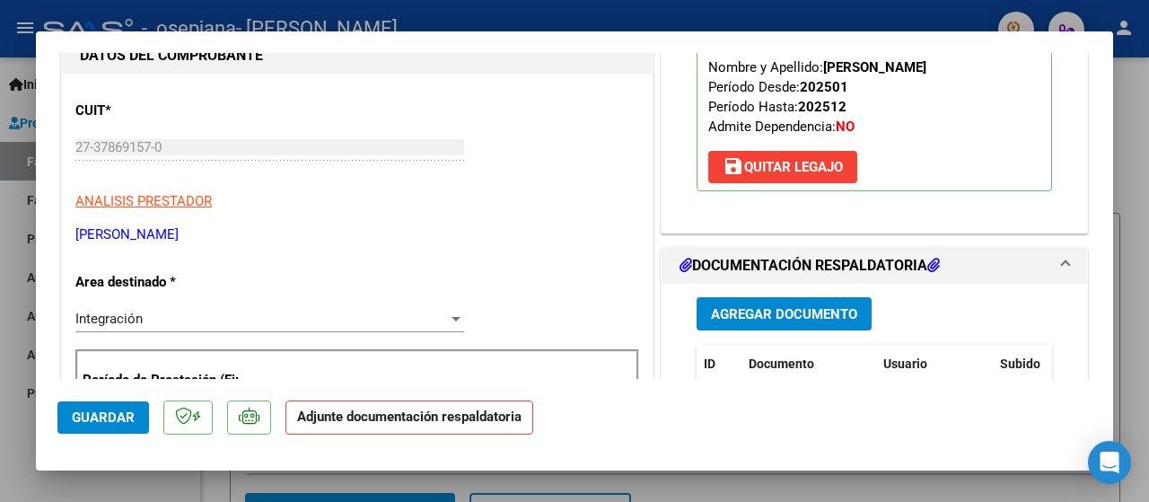
scroll to position [242, 0]
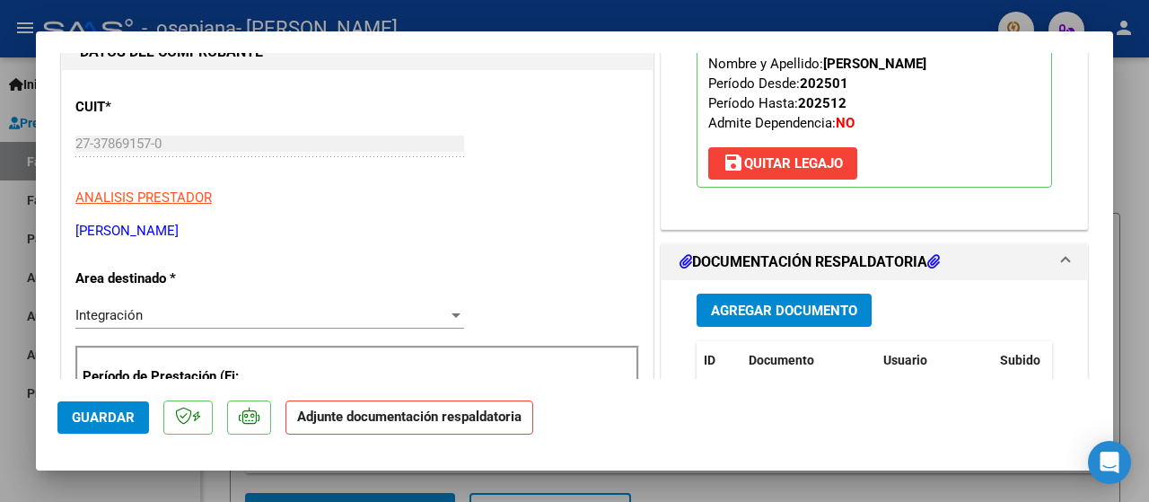
click at [815, 307] on span "Agregar Documento" at bounding box center [784, 311] width 146 height 16
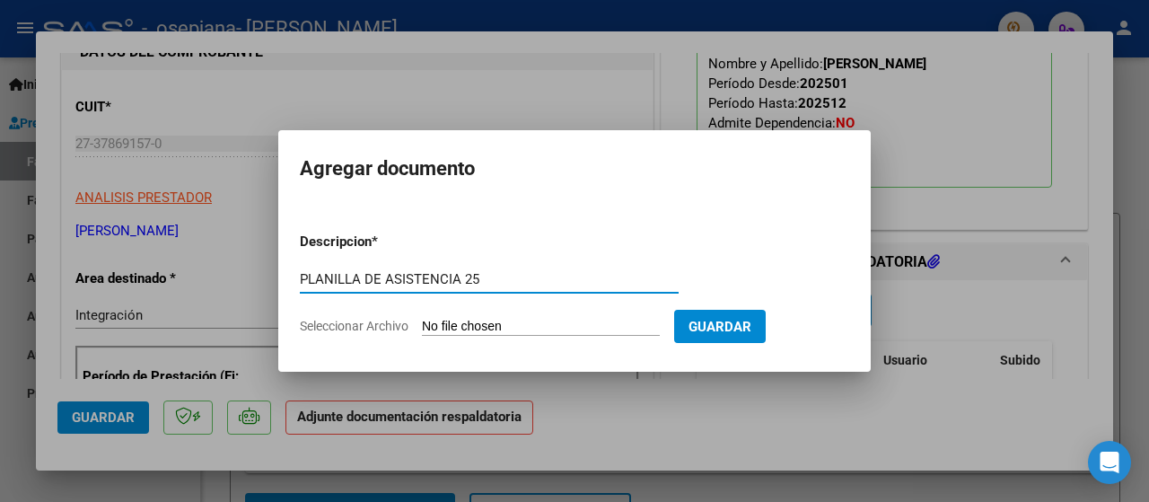
type input "PLANILLA DE ASISTENCIA 25"
click at [365, 322] on span "Seleccionar Archivo" at bounding box center [354, 326] width 109 height 14
click at [422, 322] on input "Seleccionar Archivo" at bounding box center [541, 327] width 238 height 17
type input "C:\fakepath\asistencia septiembre 25 Cruz.pdf"
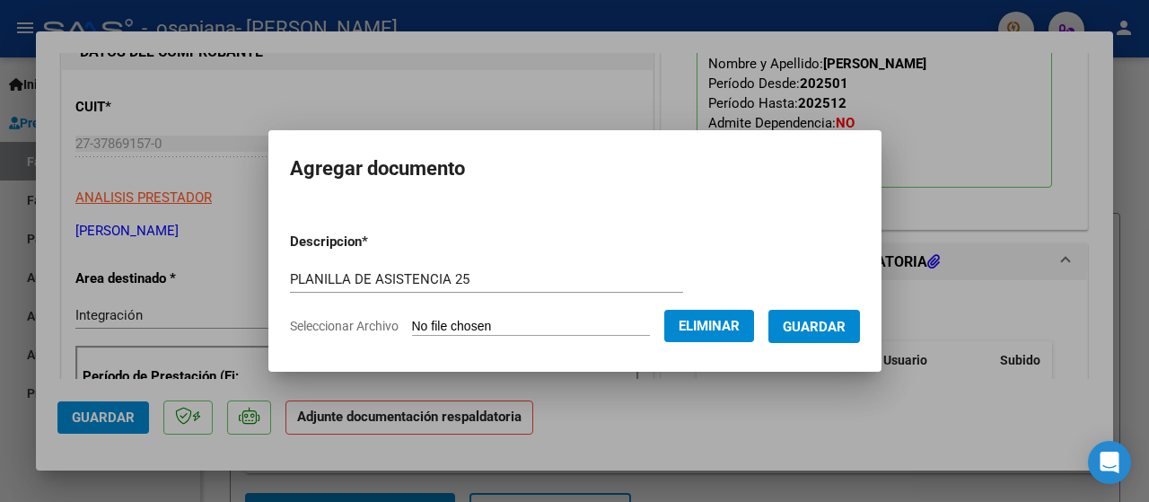
click at [814, 327] on span "Guardar" at bounding box center [814, 327] width 63 height 16
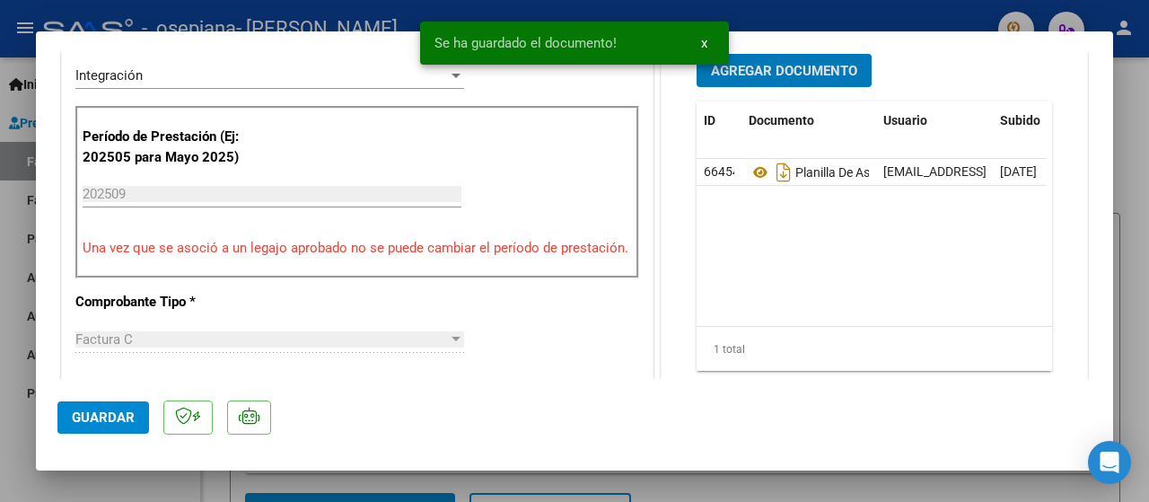
scroll to position [495, 0]
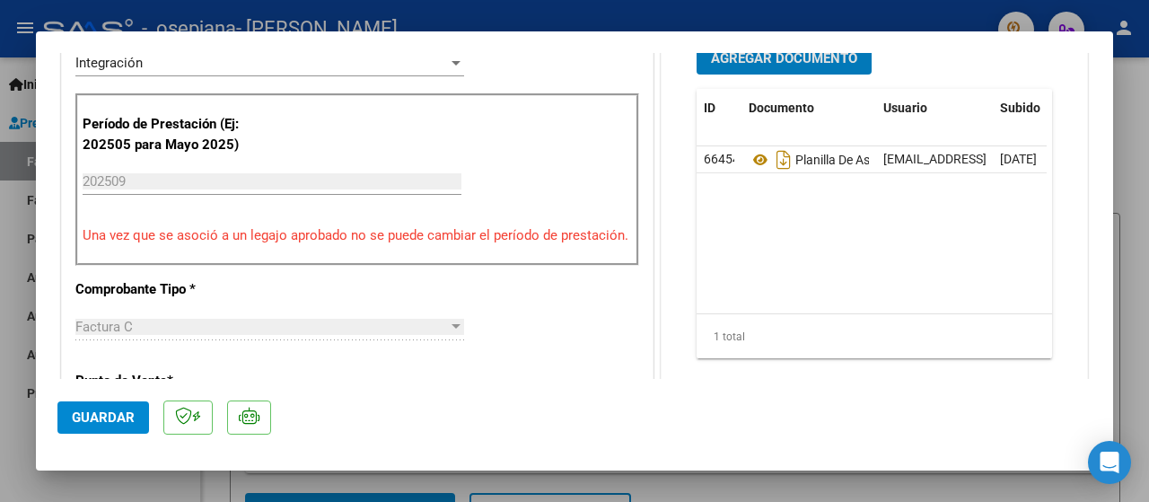
click at [697, 41] on button "Agregar Documento" at bounding box center [784, 57] width 175 height 33
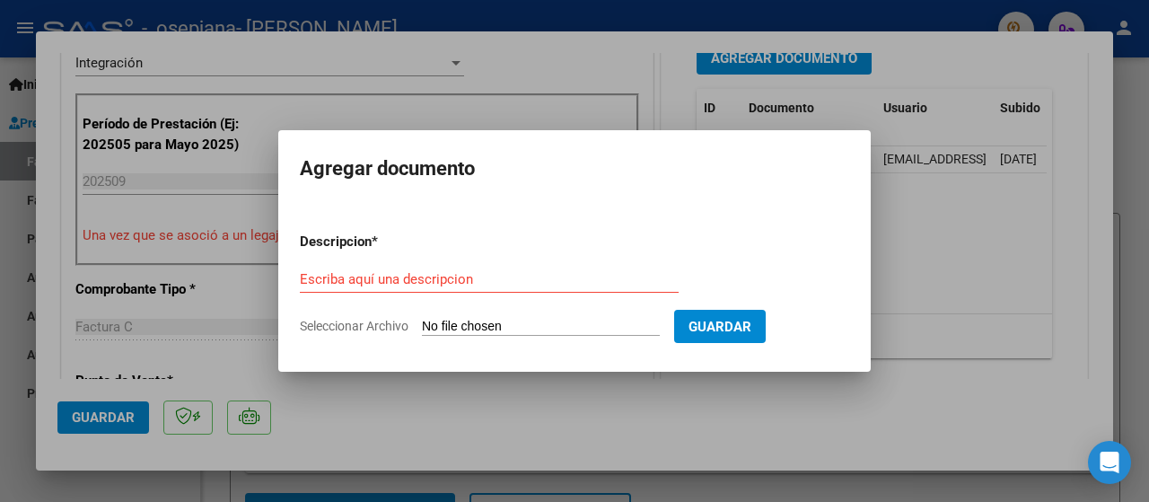
click at [0, 353] on div at bounding box center [574, 251] width 1149 height 502
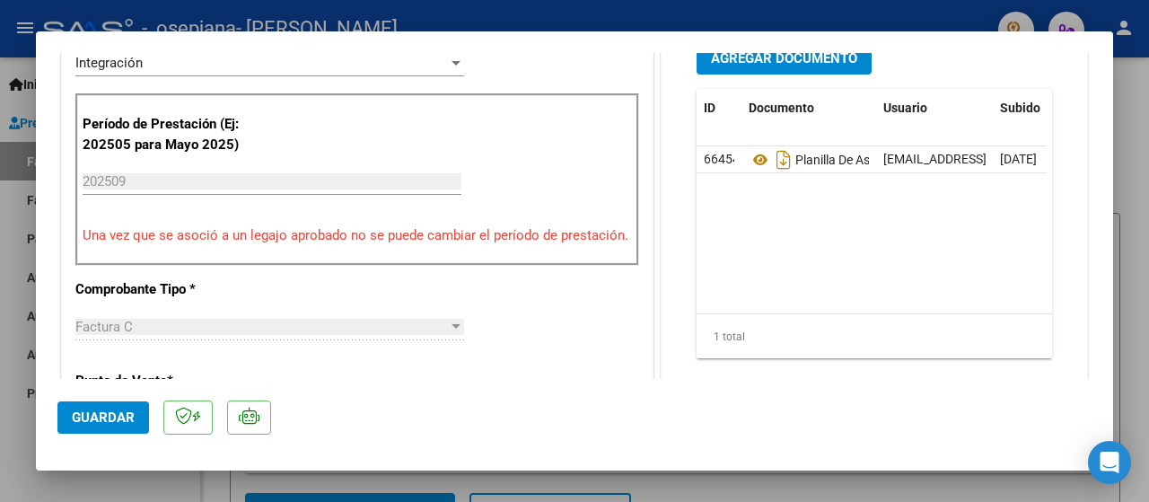
scroll to position [481, 0]
